Goal: Task Accomplishment & Management: Use online tool/utility

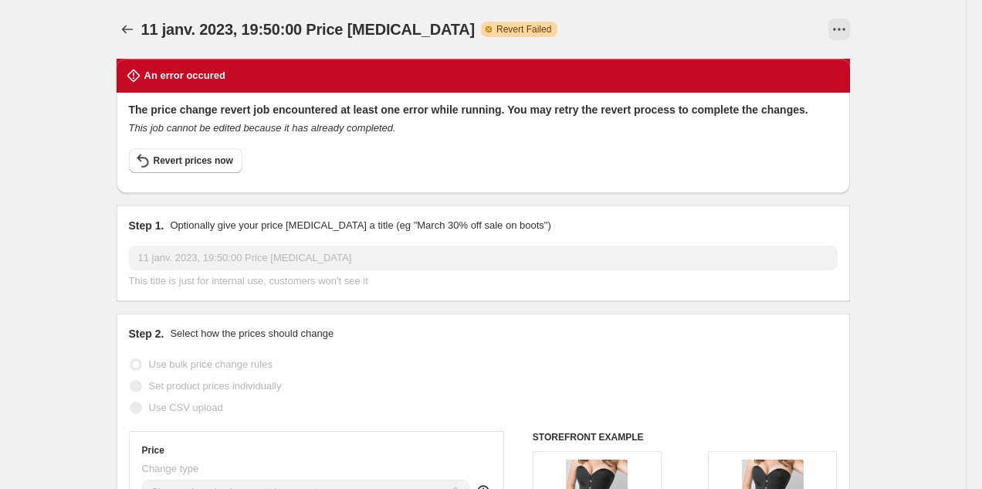
select select "percentage"
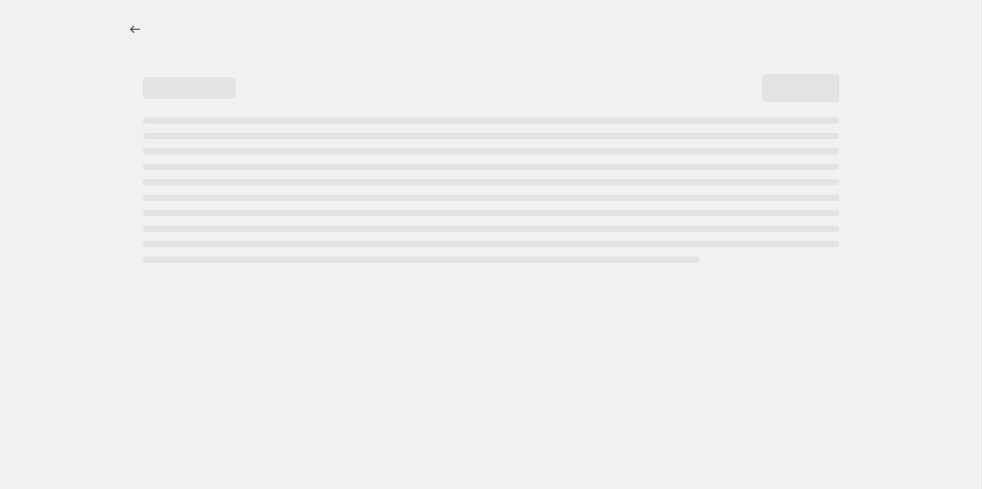
select select "percentage"
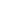
select select "percentage"
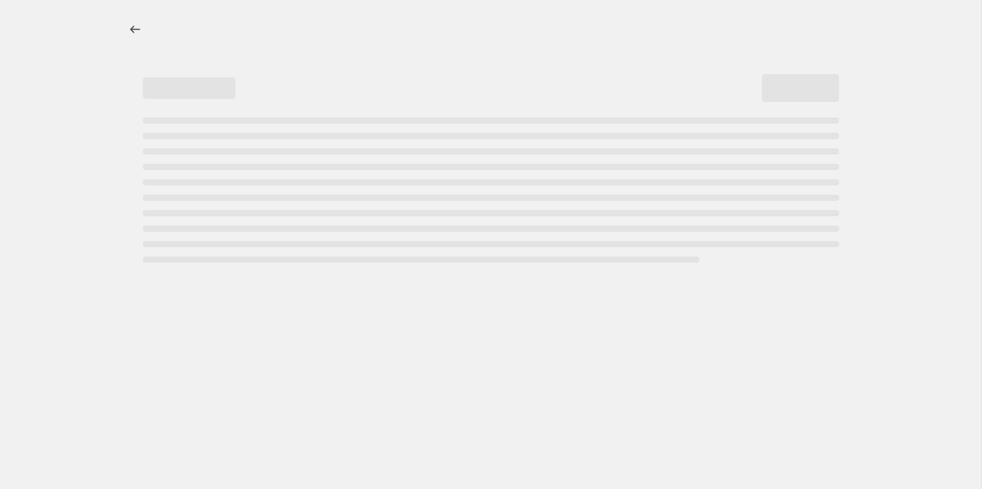
select select "percentage"
